Goal: Information Seeking & Learning: Learn about a topic

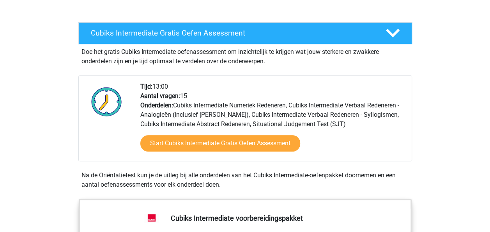
scroll to position [109, 0]
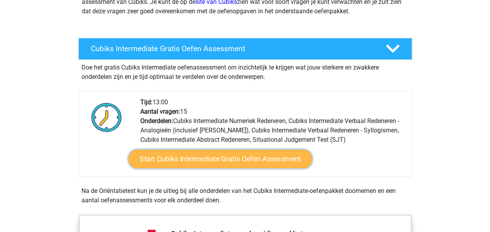
click at [177, 160] on link "Start Cubiks Intermediate Gratis Oefen Assessment" at bounding box center [220, 158] width 184 height 19
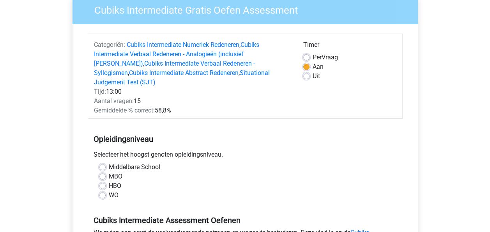
scroll to position [78, 0]
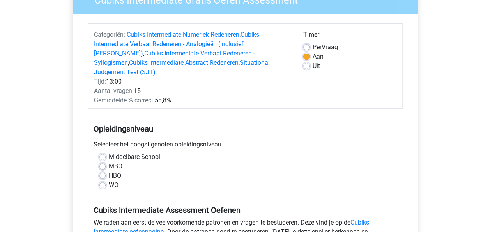
click at [109, 171] on label "HBO" at bounding box center [115, 175] width 12 height 9
click at [101, 171] on input "HBO" at bounding box center [102, 175] width 6 height 8
radio input "true"
click at [276, 180] on div "WO" at bounding box center [245, 184] width 292 height 9
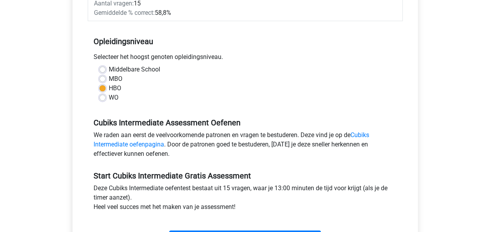
scroll to position [172, 0]
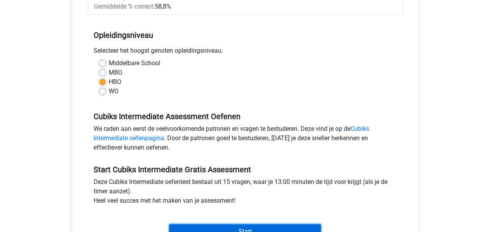
click at [256, 224] on input "Start" at bounding box center [245, 231] width 152 height 15
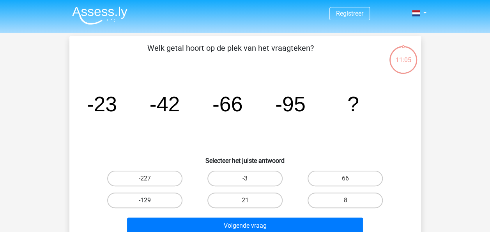
click at [131, 204] on label "-129" at bounding box center [144, 200] width 75 height 16
click at [145, 204] on input "-129" at bounding box center [147, 202] width 5 height 5
radio input "true"
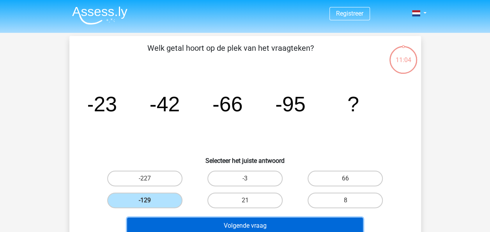
click at [229, 226] on button "Volgende vraag" at bounding box center [245, 225] width 236 height 16
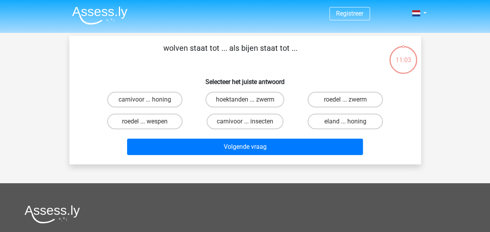
scroll to position [36, 0]
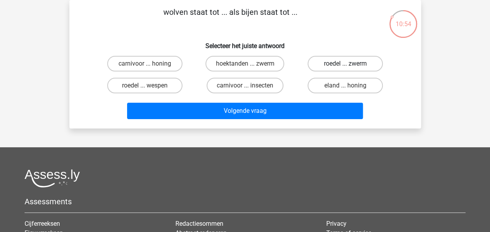
click at [340, 63] on label "roedel ... zwerm" at bounding box center [345, 64] width 75 height 16
click at [346, 64] on input "roedel ... zwerm" at bounding box center [348, 66] width 5 height 5
radio input "true"
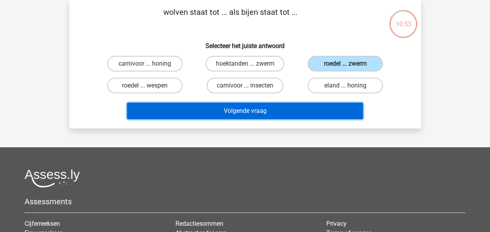
click at [301, 110] on button "Volgende vraag" at bounding box center [245, 111] width 236 height 16
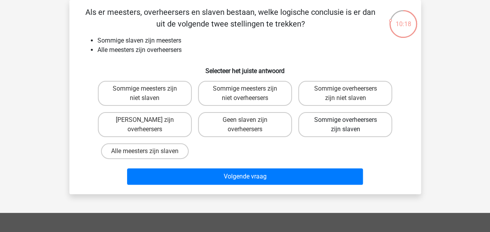
click at [338, 127] on label "Sommige overheersers zijn slaven" at bounding box center [345, 124] width 94 height 25
click at [346, 125] on input "Sommige overheersers zijn slaven" at bounding box center [348, 122] width 5 height 5
radio input "true"
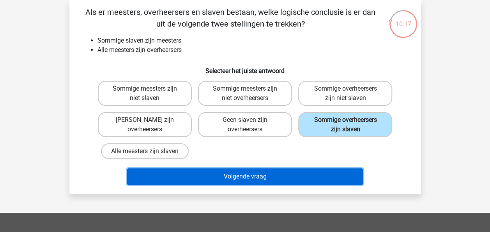
click at [285, 173] on button "Volgende vraag" at bounding box center [245, 176] width 236 height 16
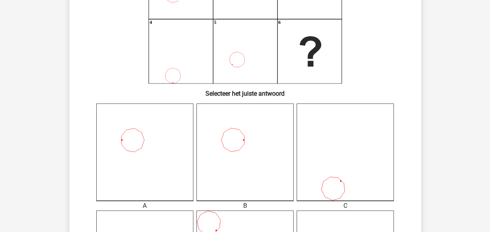
scroll to position [118, 0]
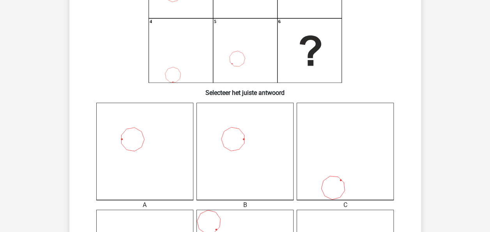
click at [156, 171] on icon at bounding box center [144, 151] width 97 height 97
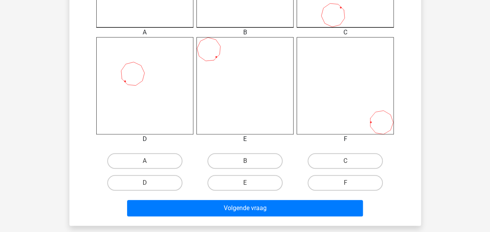
scroll to position [300, 0]
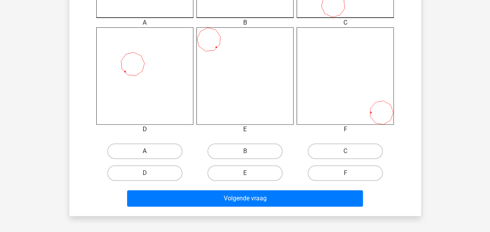
click at [158, 150] on label "A" at bounding box center [144, 151] width 75 height 16
click at [150, 151] on input "A" at bounding box center [147, 153] width 5 height 5
radio input "true"
drag, startPoint x: 490, startPoint y: 107, endPoint x: 452, endPoint y: 27, distance: 88.1
click at [452, 27] on div "Registreer" at bounding box center [245, 70] width 490 height 740
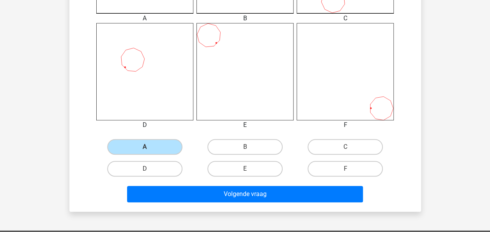
scroll to position [312, 0]
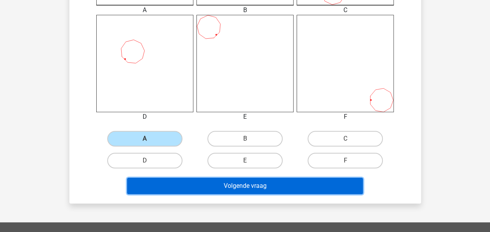
click at [257, 182] on button "Volgende vraag" at bounding box center [245, 185] width 236 height 16
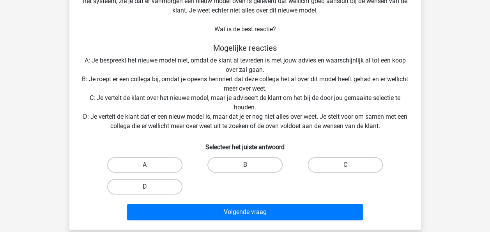
scroll to position [94, 0]
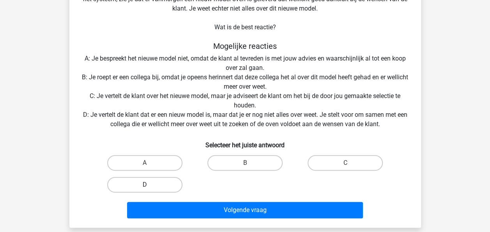
click at [155, 188] on label "D" at bounding box center [144, 185] width 75 height 16
click at [150, 188] on input "D" at bounding box center [147, 186] width 5 height 5
radio input "true"
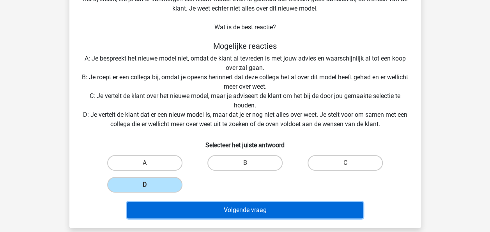
click at [230, 206] on button "Volgende vraag" at bounding box center [245, 210] width 236 height 16
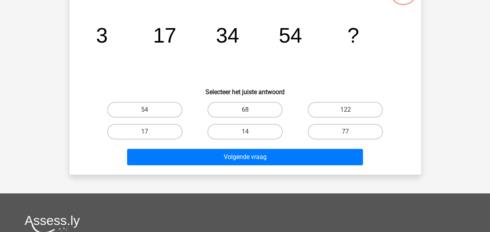
scroll to position [36, 0]
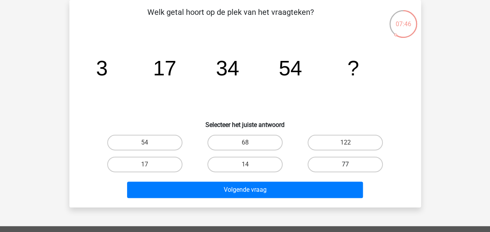
click at [364, 163] on label "77" at bounding box center [345, 164] width 75 height 16
click at [351, 164] on input "77" at bounding box center [348, 166] width 5 height 5
radio input "true"
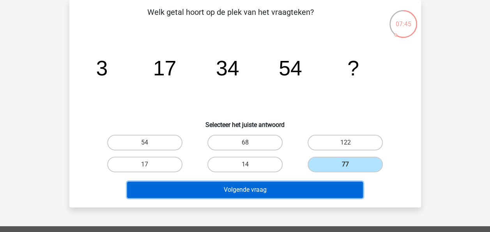
click at [298, 188] on button "Volgende vraag" at bounding box center [245, 189] width 236 height 16
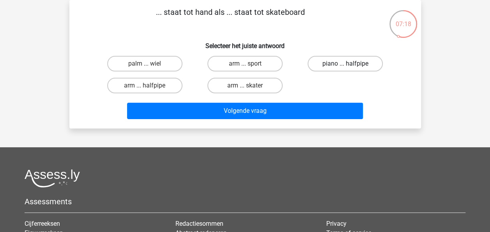
click at [341, 65] on label "piano ... halfpipe" at bounding box center [345, 64] width 75 height 16
click at [346, 65] on input "piano ... halfpipe" at bounding box center [348, 66] width 5 height 5
radio input "true"
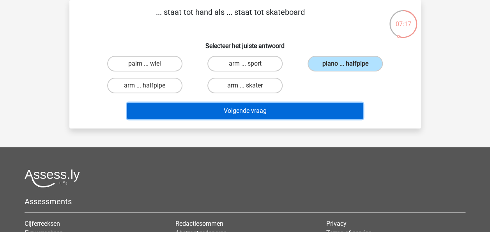
click at [246, 113] on button "Volgende vraag" at bounding box center [245, 111] width 236 height 16
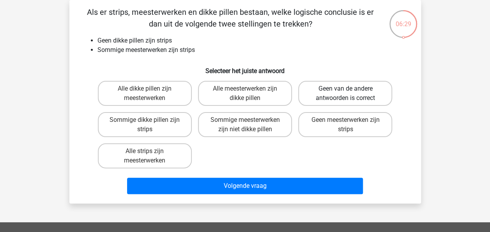
click at [341, 98] on label "Geen van de andere antwoorden is correct" at bounding box center [345, 93] width 94 height 25
click at [346, 94] on input "Geen van de andere antwoorden is correct" at bounding box center [348, 91] width 5 height 5
radio input "true"
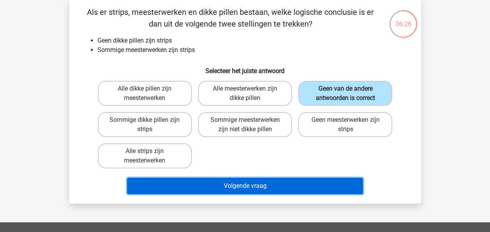
click at [258, 184] on button "Volgende vraag" at bounding box center [245, 185] width 236 height 16
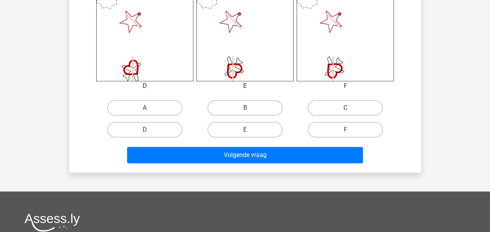
scroll to position [344, 0]
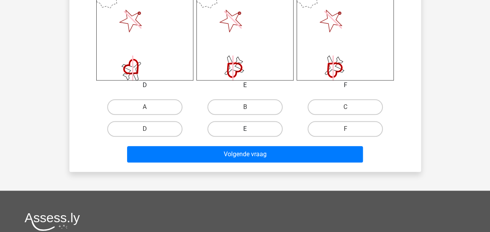
click at [264, 126] on label "E" at bounding box center [244, 129] width 75 height 16
click at [250, 129] on input "E" at bounding box center [247, 131] width 5 height 5
radio input "true"
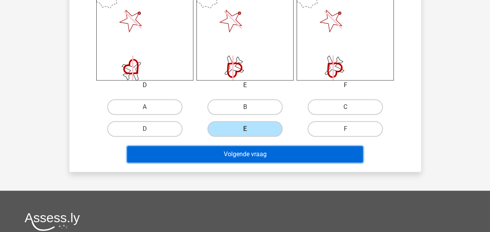
click at [262, 153] on button "Volgende vraag" at bounding box center [245, 154] width 236 height 16
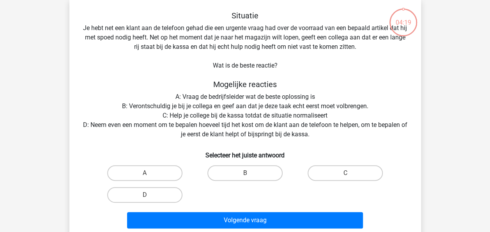
scroll to position [36, 0]
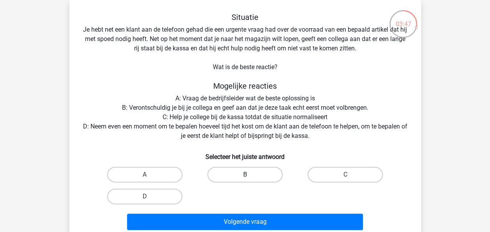
click at [245, 174] on label "B" at bounding box center [244, 175] width 75 height 16
click at [245, 174] on input "B" at bounding box center [247, 176] width 5 height 5
radio input "true"
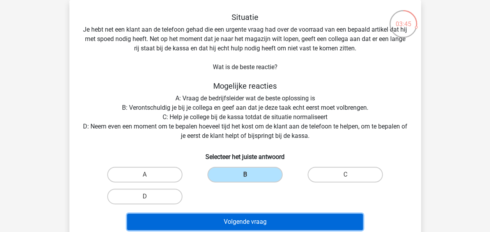
click at [253, 222] on button "Volgende vraag" at bounding box center [245, 221] width 236 height 16
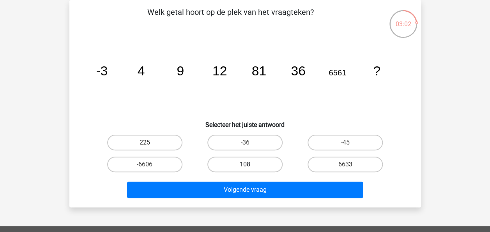
click at [238, 161] on label "108" at bounding box center [244, 164] width 75 height 16
click at [245, 164] on input "108" at bounding box center [247, 166] width 5 height 5
radio input "true"
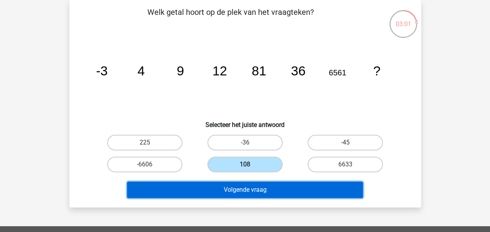
click at [244, 190] on button "Volgende vraag" at bounding box center [245, 189] width 236 height 16
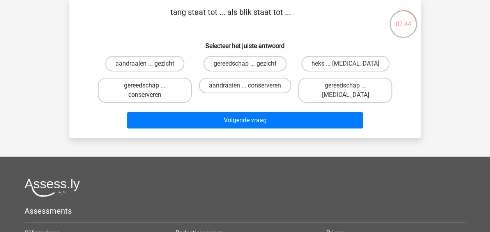
click at [149, 97] on label "gereedschap ... conserveren" at bounding box center [145, 90] width 94 height 25
click at [149, 90] on input "gereedschap ... conserveren" at bounding box center [147, 87] width 5 height 5
radio input "true"
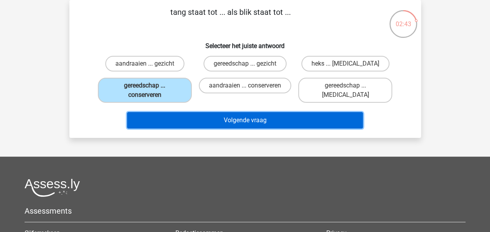
click at [182, 122] on button "Volgende vraag" at bounding box center [245, 120] width 236 height 16
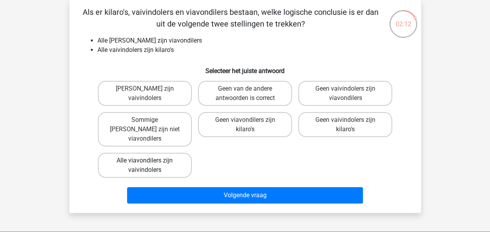
click at [153, 162] on label "Alle viavondilers zijn vaivindolers" at bounding box center [145, 165] width 94 height 25
click at [150, 162] on input "Alle viavondilers zijn vaivindolers" at bounding box center [147, 162] width 5 height 5
radio input "true"
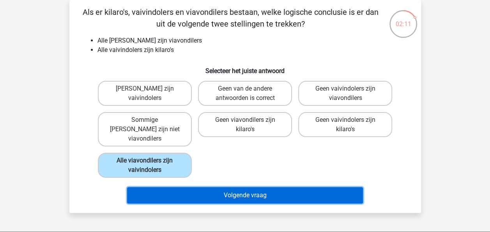
click at [222, 187] on button "Volgende vraag" at bounding box center [245, 195] width 236 height 16
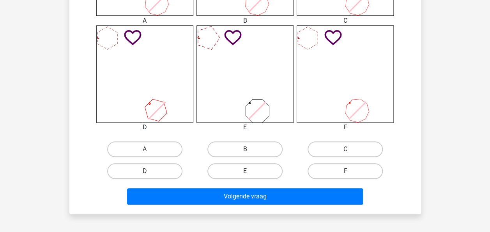
scroll to position [303, 0]
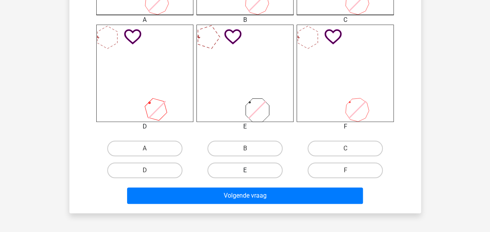
click at [245, 176] on label "E" at bounding box center [244, 170] width 75 height 16
click at [245, 175] on input "E" at bounding box center [247, 172] width 5 height 5
radio input "true"
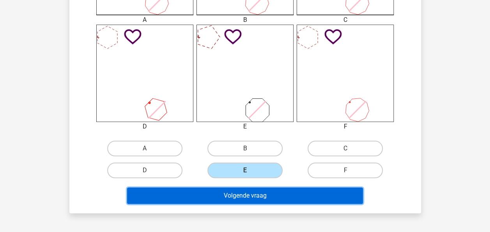
click at [250, 192] on button "Volgende vraag" at bounding box center [245, 195] width 236 height 16
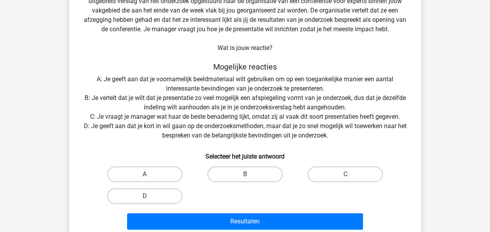
scroll to position [74, 0]
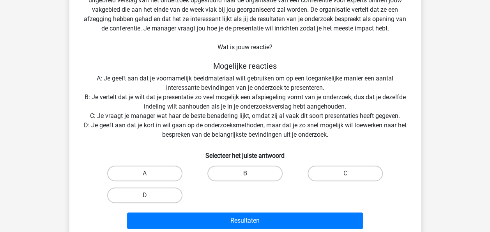
click at [248, 170] on label "B" at bounding box center [244, 173] width 75 height 16
click at [248, 173] on input "B" at bounding box center [247, 175] width 5 height 5
radio input "true"
click at [152, 197] on label "D" at bounding box center [144, 195] width 75 height 16
click at [150, 197] on input "D" at bounding box center [147, 197] width 5 height 5
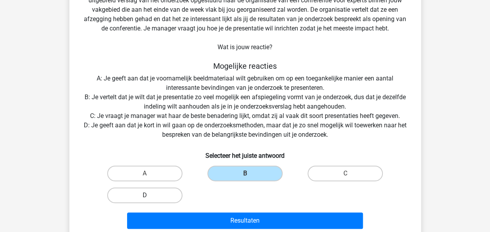
radio input "true"
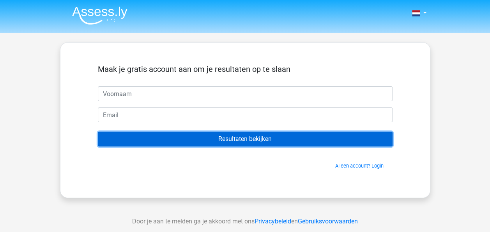
click at [231, 139] on input "Resultaten bekijken" at bounding box center [245, 138] width 295 height 15
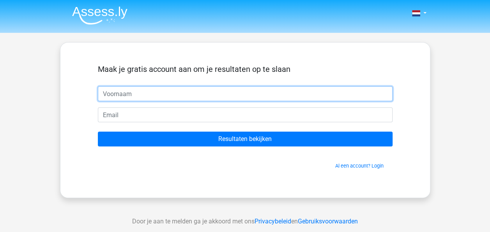
click at [184, 90] on input "text" at bounding box center [245, 93] width 295 height 15
type input "iris"
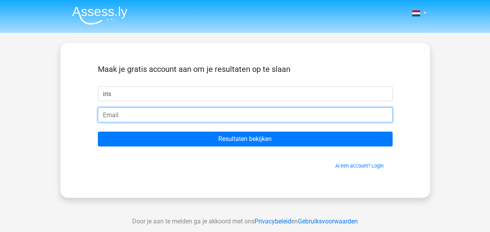
click at [183, 116] on input "email" at bounding box center [245, 114] width 295 height 15
type input "[EMAIL_ADDRESS][DOMAIN_NAME]"
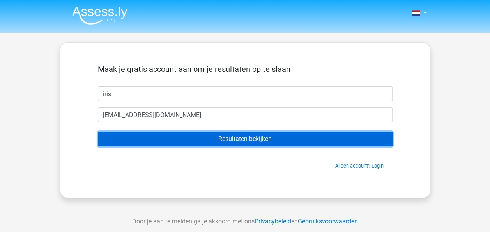
click at [186, 140] on input "Resultaten bekijken" at bounding box center [245, 138] width 295 height 15
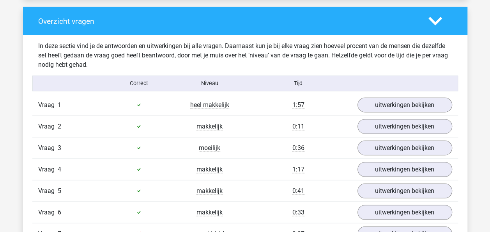
scroll to position [842, 0]
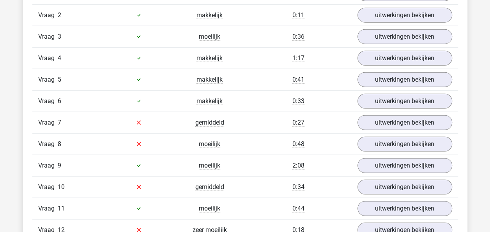
click at [186, 140] on div "Vraag 1 heel makkelijk 1:57 uitwerkingen bekijken Welk getal hoort op de plek v…" at bounding box center [245, 143] width 414 height 321
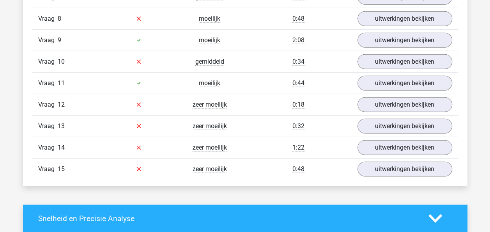
scroll to position [1076, 0]
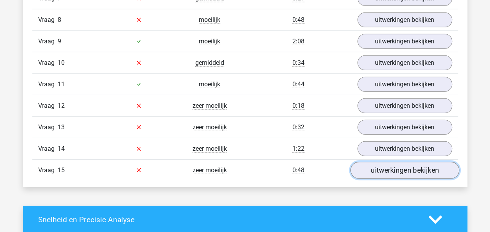
click at [405, 164] on link "uitwerkingen bekijken" at bounding box center [404, 169] width 109 height 17
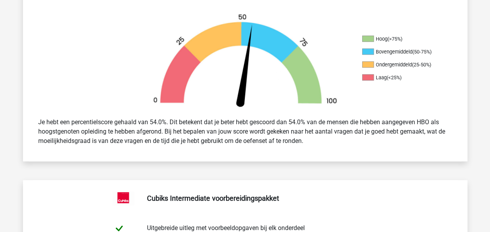
scroll to position [190, 0]
